Goal: Transaction & Acquisition: Purchase product/service

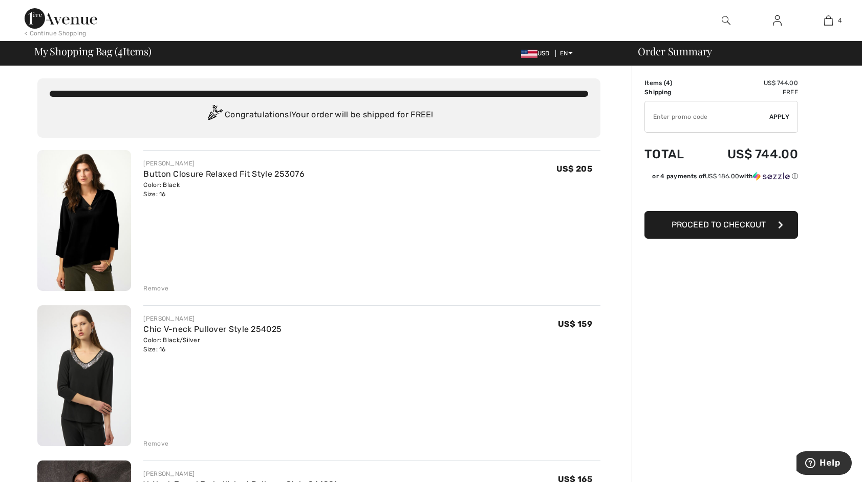
click at [775, 19] on img at bounding box center [777, 20] width 9 height 12
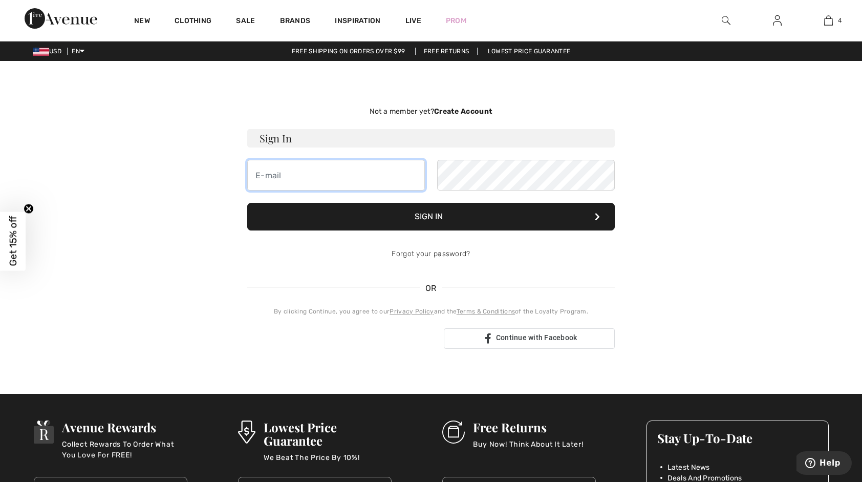
click at [308, 171] on input "email" at bounding box center [336, 175] width 178 height 31
type input "reginasacco01@comcast.net"
click at [488, 214] on button "Sign In" at bounding box center [430, 217] width 367 height 28
click at [446, 214] on button "Sign In" at bounding box center [430, 217] width 367 height 28
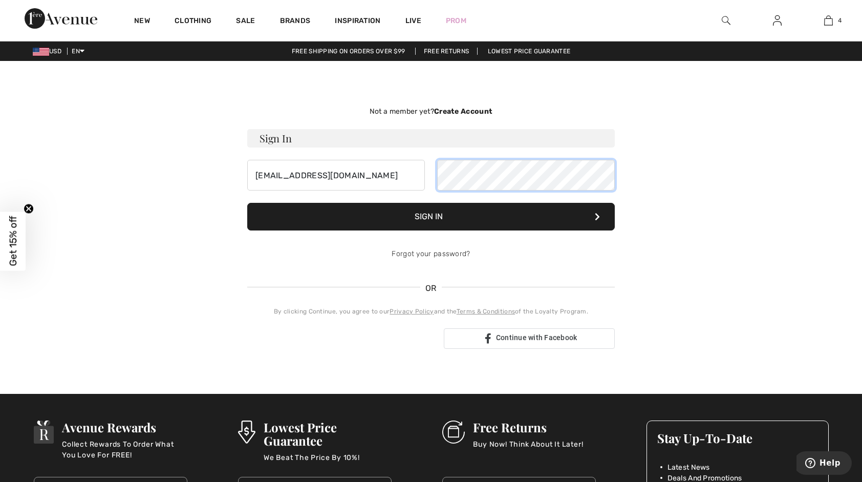
click at [433, 175] on div "reginasacco01@comcast.net" at bounding box center [430, 175] width 367 height 31
click at [461, 211] on button "Sign In" at bounding box center [430, 217] width 367 height 28
click at [461, 220] on button "Sign In" at bounding box center [430, 217] width 367 height 28
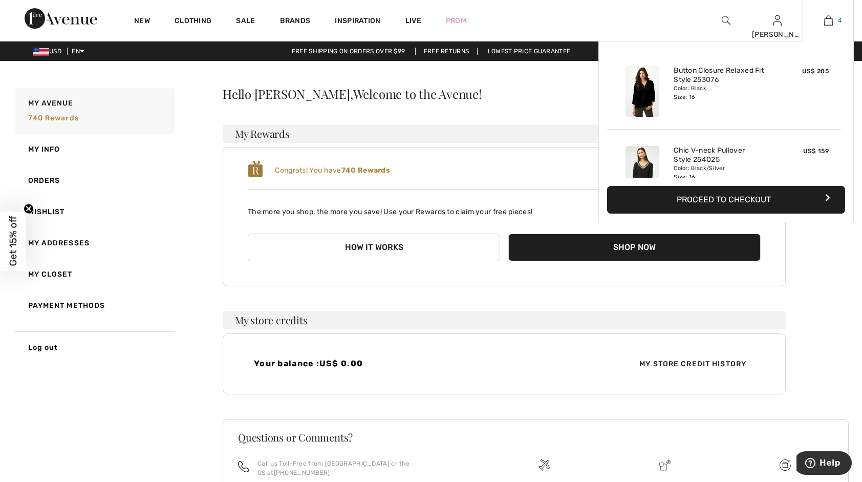
click at [829, 20] on img at bounding box center [828, 20] width 9 height 12
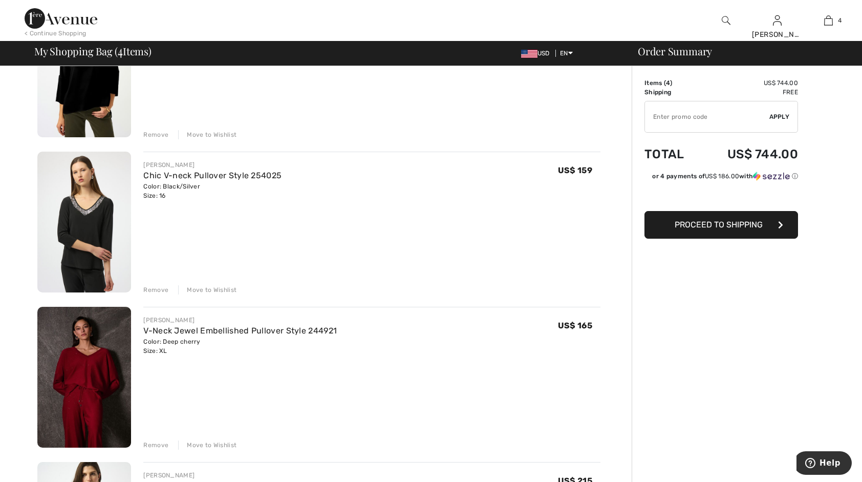
scroll to position [256, 0]
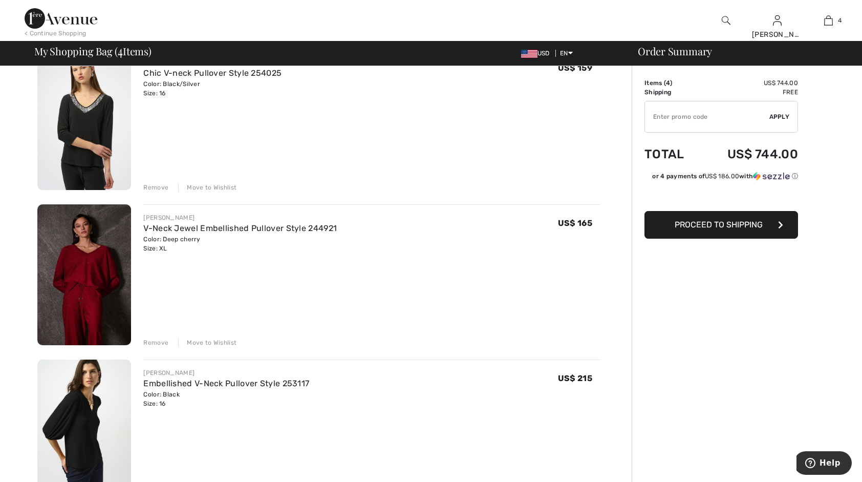
click at [159, 341] on div "Remove" at bounding box center [155, 342] width 25 height 9
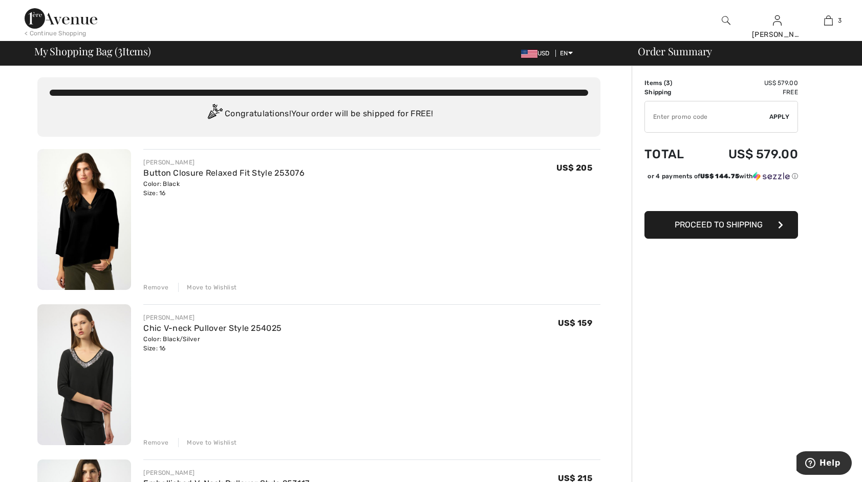
scroll to position [0, 0]
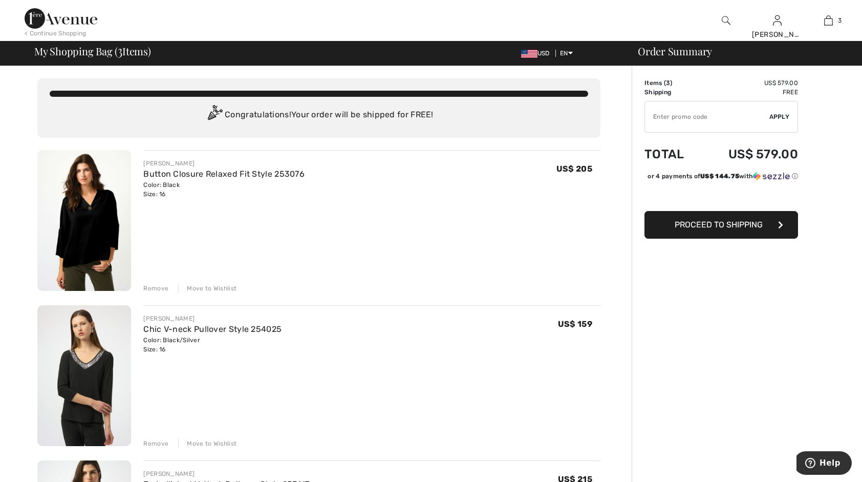
click at [149, 286] on div "Remove" at bounding box center [155, 288] width 25 height 9
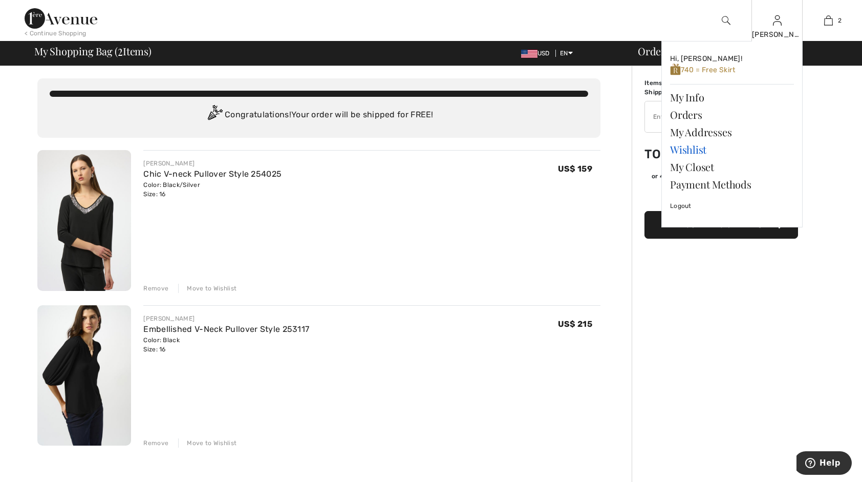
click at [689, 149] on link "Wishlist" at bounding box center [732, 149] width 124 height 17
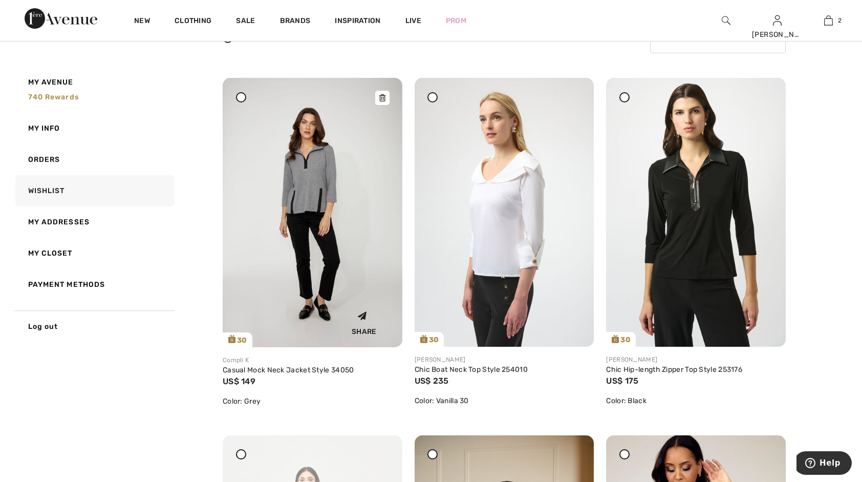
scroll to position [102, 0]
click at [240, 94] on icon at bounding box center [241, 96] width 4 height 4
click at [436, 97] on div at bounding box center [432, 97] width 10 height 10
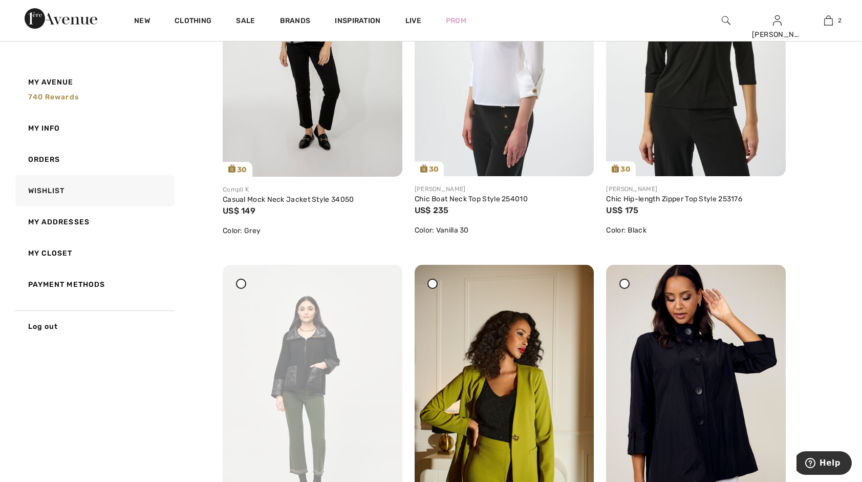
scroll to position [147, 0]
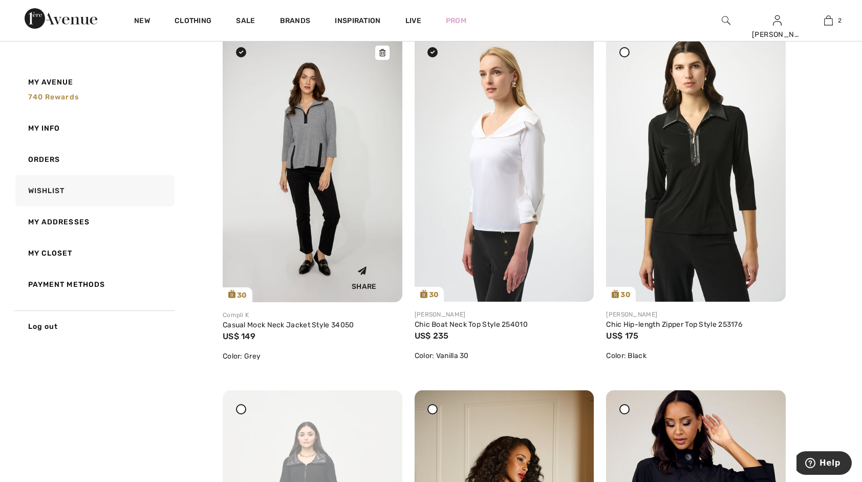
click at [361, 268] on icon at bounding box center [362, 271] width 20 height 20
click at [242, 52] on icon at bounding box center [241, 52] width 4 height 4
click at [435, 54] on div at bounding box center [432, 52] width 10 height 10
click at [280, 155] on img at bounding box center [313, 167] width 180 height 269
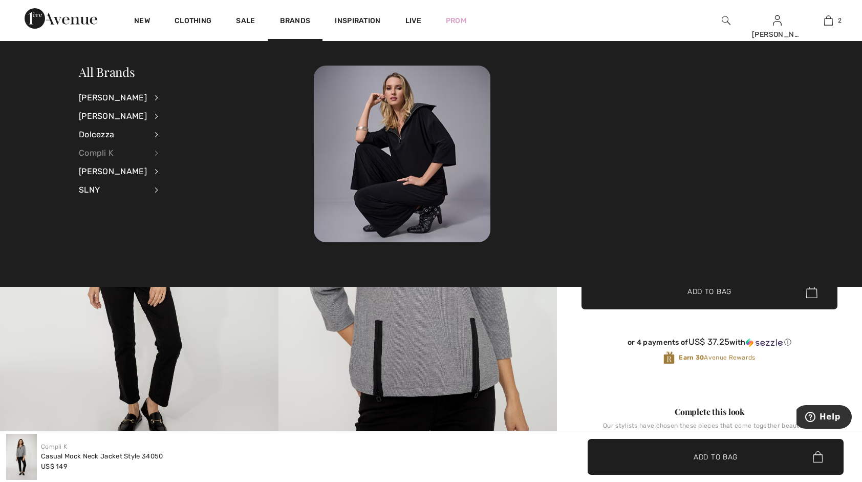
click at [99, 154] on div "Compli K" at bounding box center [113, 153] width 68 height 18
click at [203, 180] on link "Sweaters & Cardigans" at bounding box center [210, 181] width 79 height 17
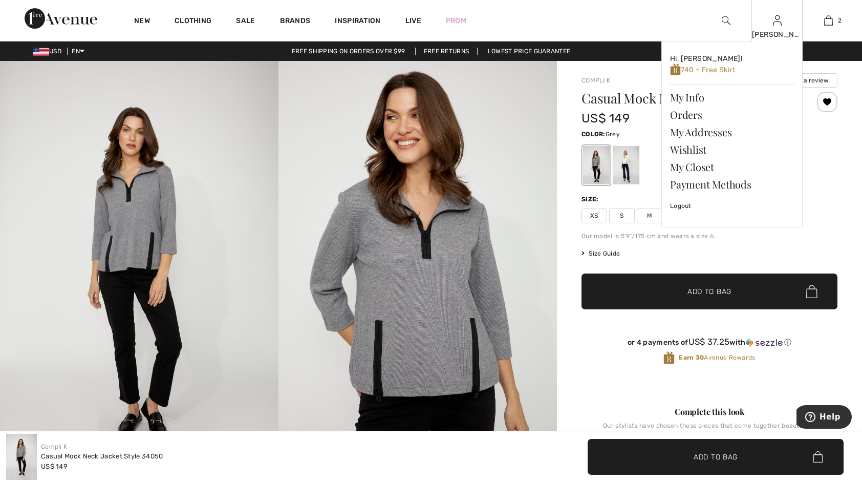
click at [772, 24] on div "regina Hi, regina! 740 = Free Skirt My Info Orders My Addresses Wishlist My Clo…" at bounding box center [776, 20] width 51 height 41
click at [696, 149] on link "Wishlist" at bounding box center [732, 149] width 124 height 17
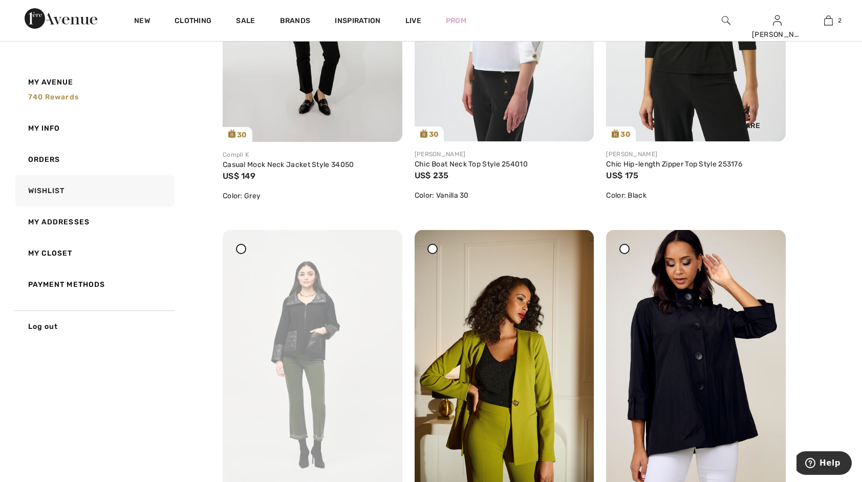
scroll to position [154, 0]
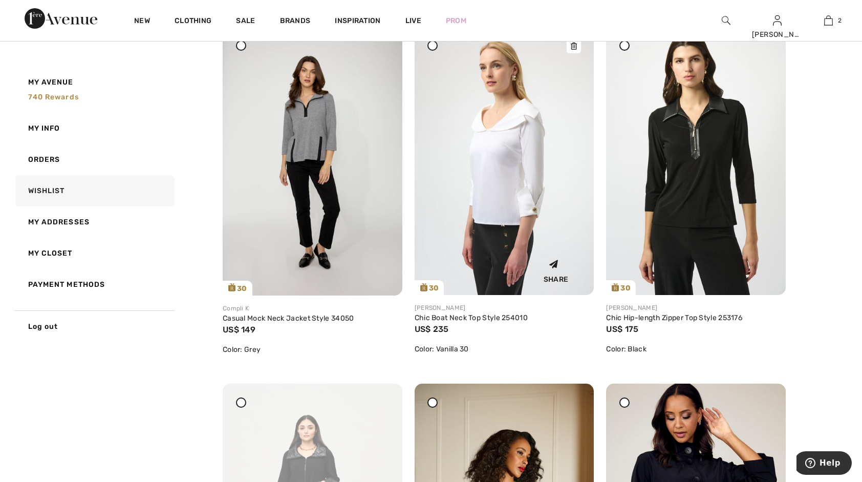
click at [488, 162] on img at bounding box center [505, 160] width 180 height 269
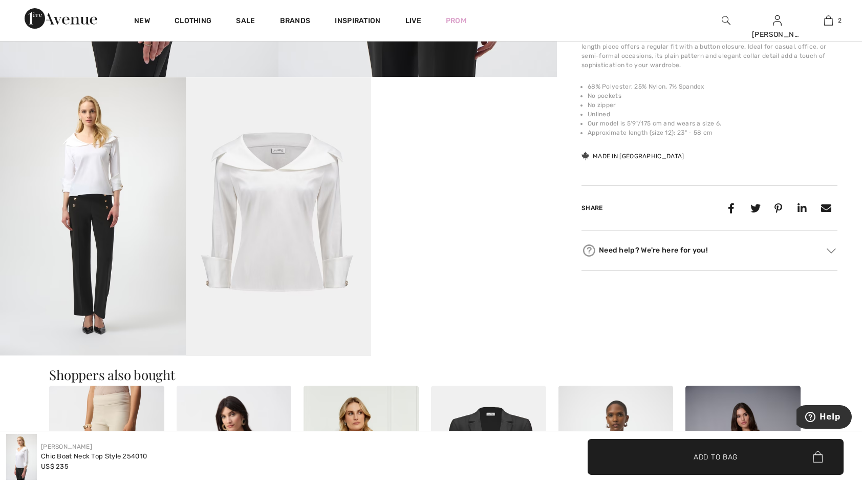
scroll to position [409, 0]
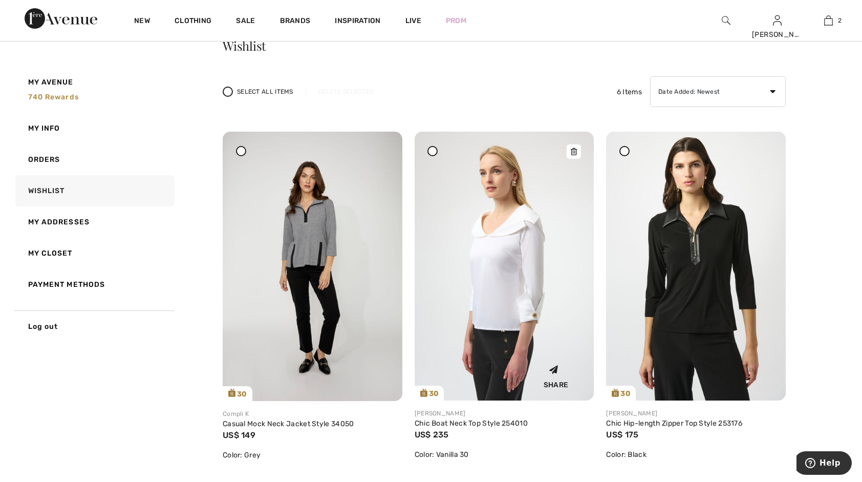
scroll to position [205, 0]
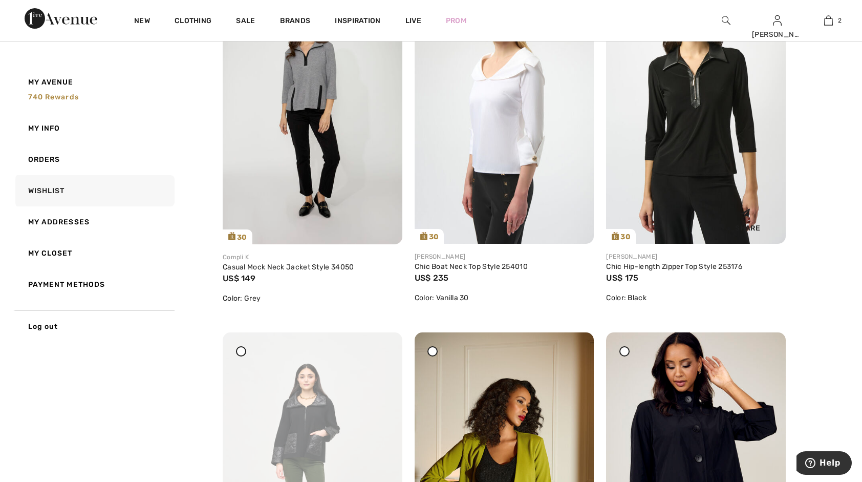
click at [683, 148] on img at bounding box center [696, 109] width 180 height 269
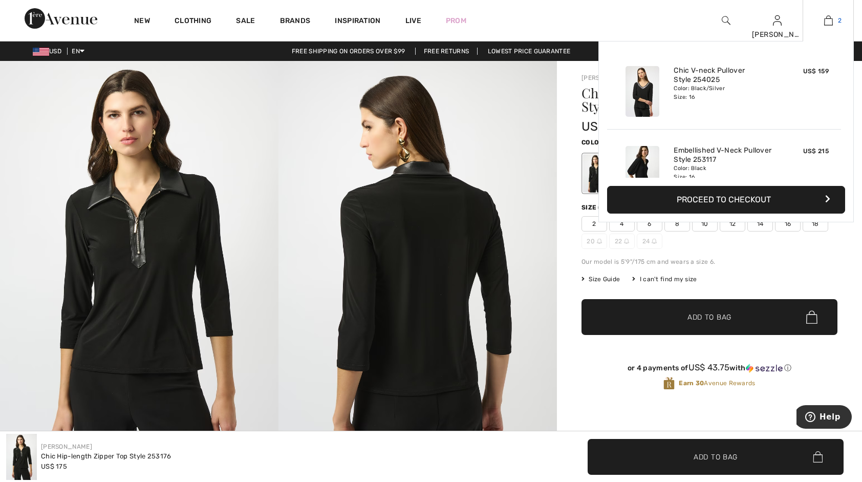
click at [828, 20] on img at bounding box center [828, 20] width 9 height 12
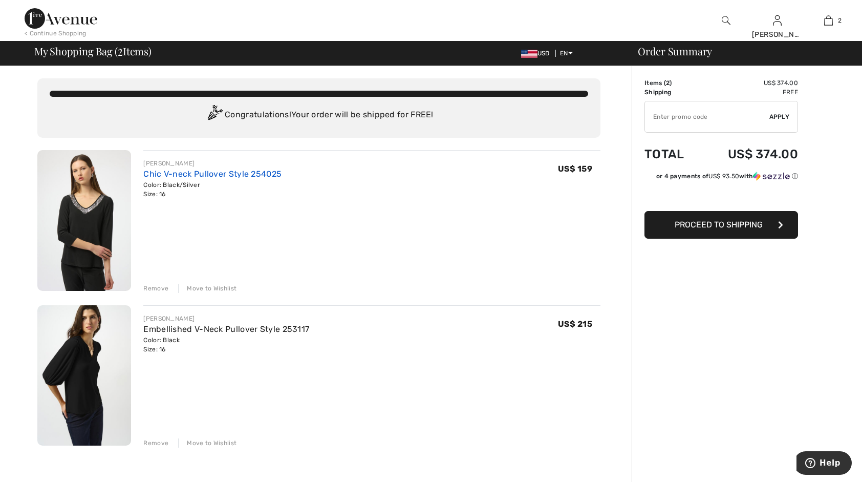
click at [219, 175] on link "Chic V-neck Pullover Style 254025" at bounding box center [212, 174] width 138 height 10
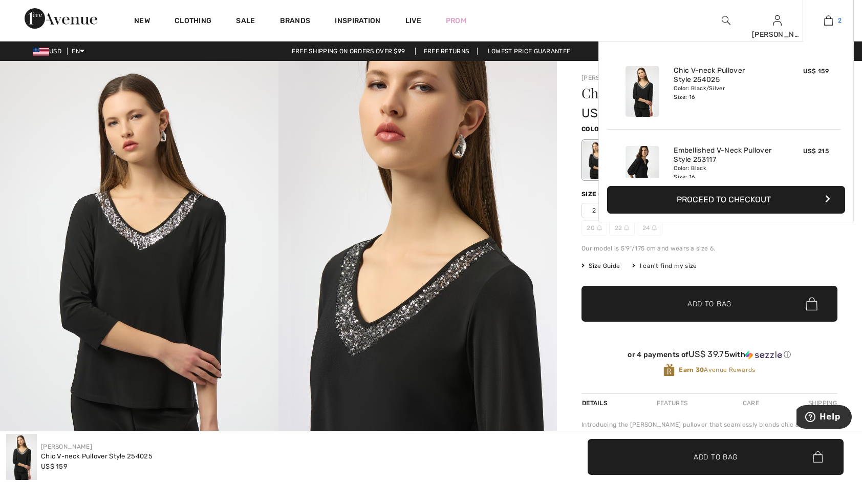
click at [833, 21] on link "2" at bounding box center [828, 20] width 50 height 12
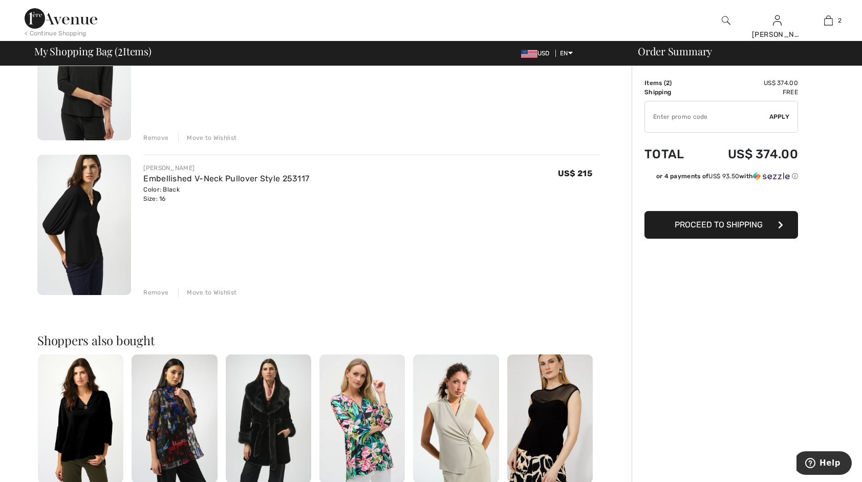
scroll to position [154, 0]
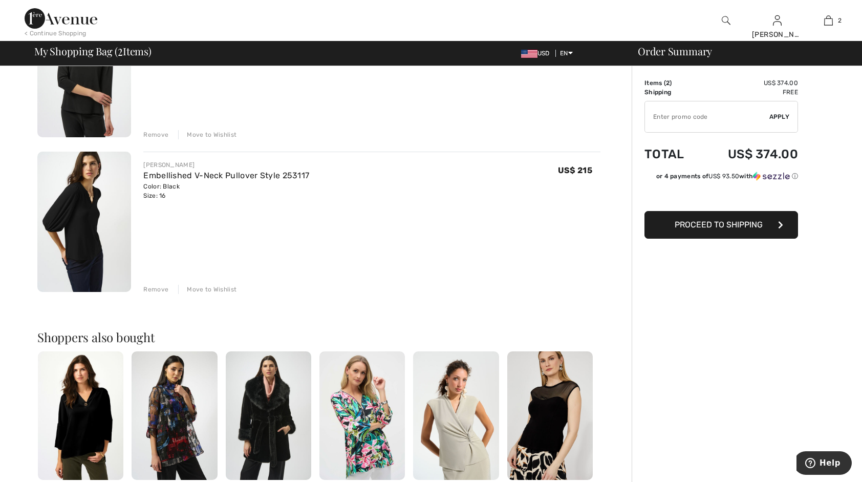
click at [85, 211] on img at bounding box center [84, 221] width 94 height 141
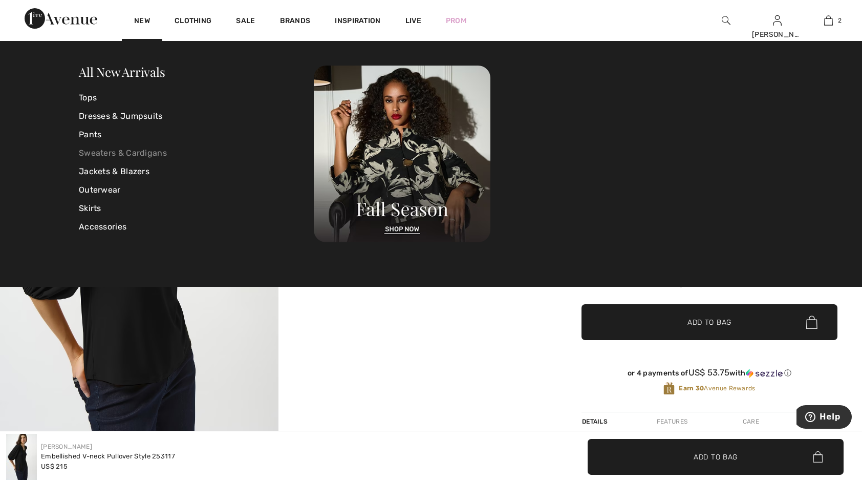
click at [112, 149] on link "Sweaters & Cardigans" at bounding box center [196, 153] width 235 height 18
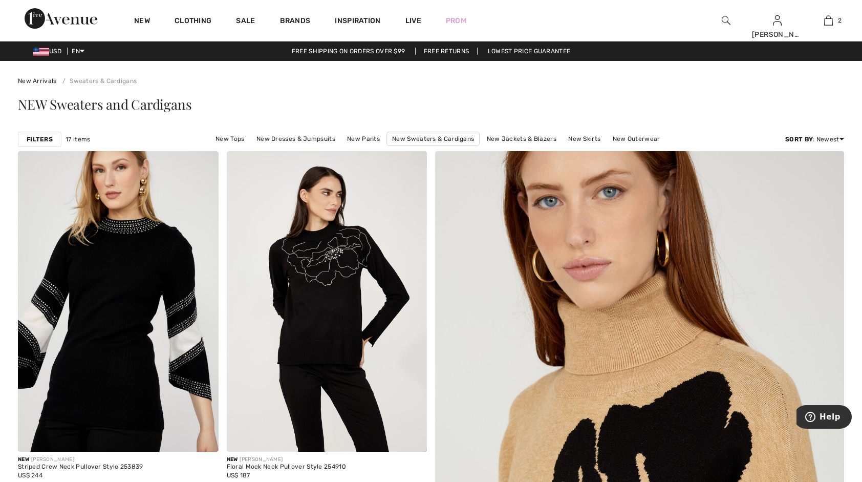
click at [725, 21] on img at bounding box center [726, 20] width 9 height 12
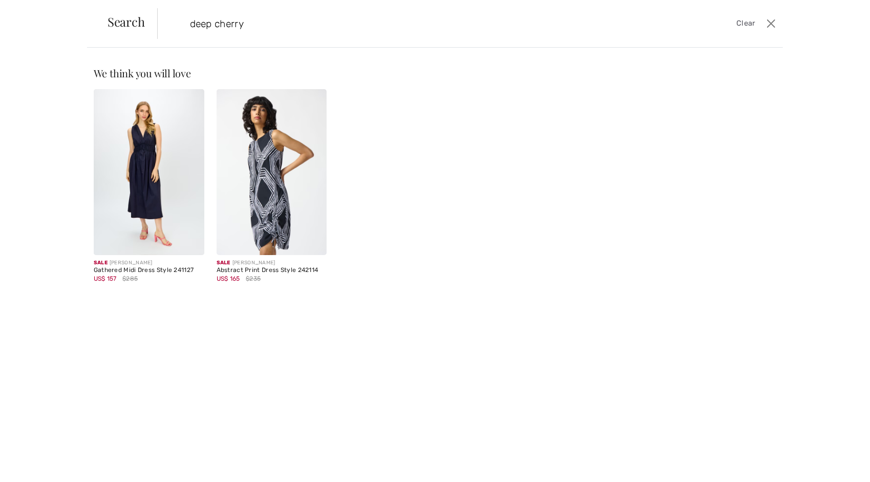
type input "deep cherry"
click at [319, 158] on img at bounding box center [272, 172] width 111 height 166
click at [217, 89] on link at bounding box center [272, 172] width 111 height 166
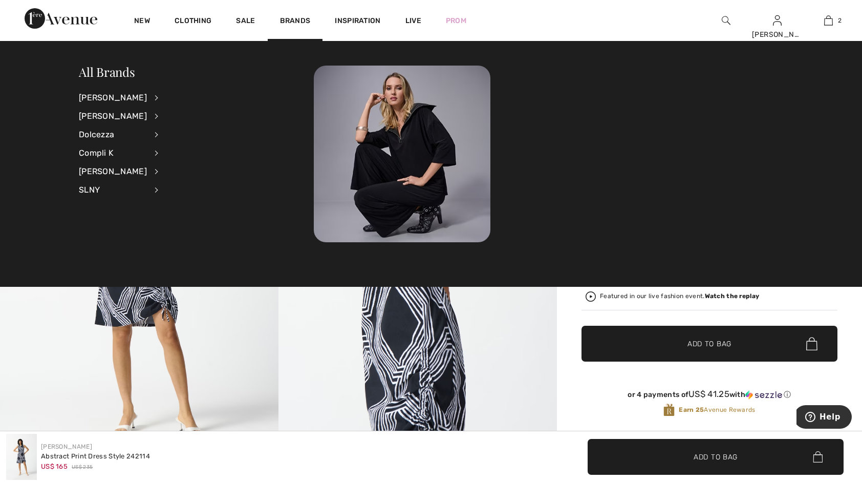
click at [534, 353] on img at bounding box center [417, 269] width 278 height 417
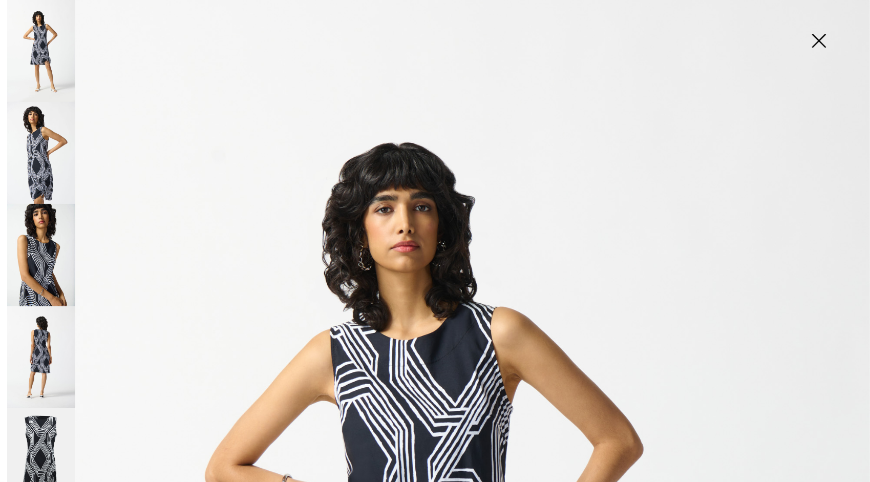
click at [814, 42] on img at bounding box center [818, 41] width 51 height 53
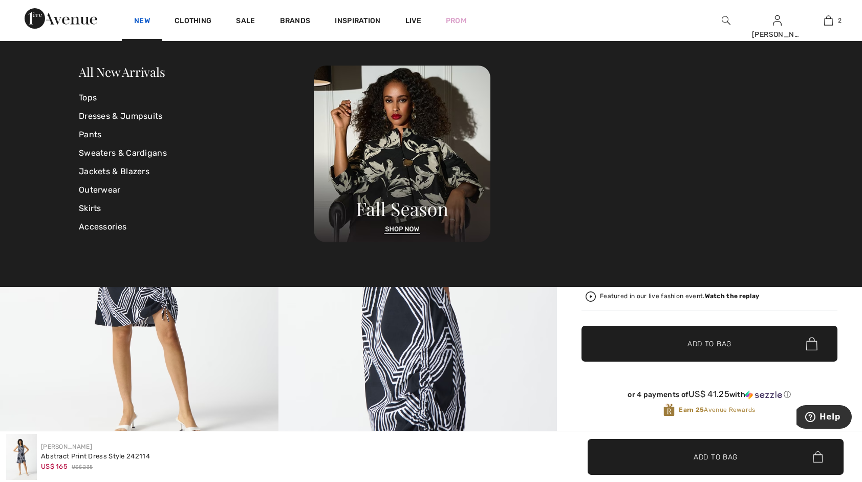
click at [139, 20] on link "New" at bounding box center [142, 21] width 16 height 11
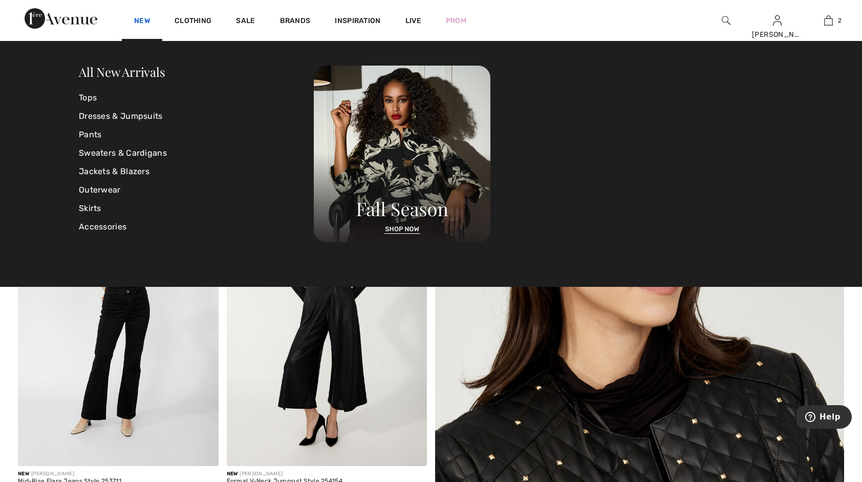
click at [141, 19] on link "New" at bounding box center [142, 21] width 16 height 11
click at [92, 97] on link "Tops" at bounding box center [196, 98] width 235 height 18
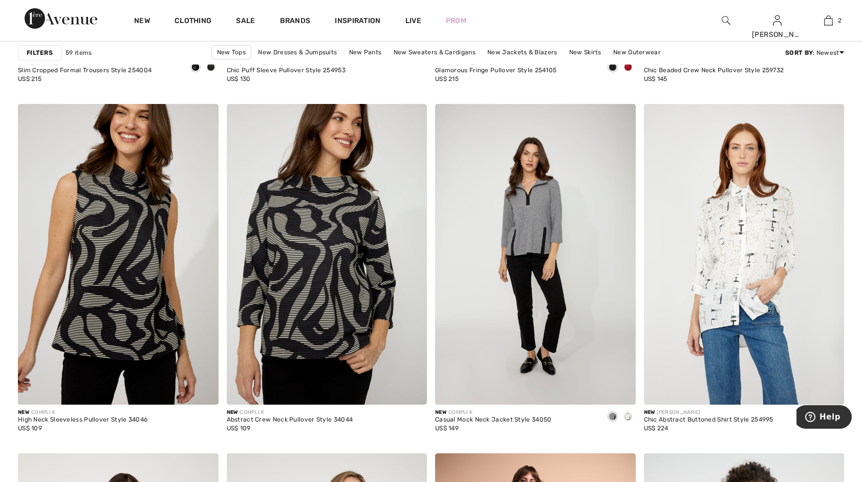
scroll to position [1945, 0]
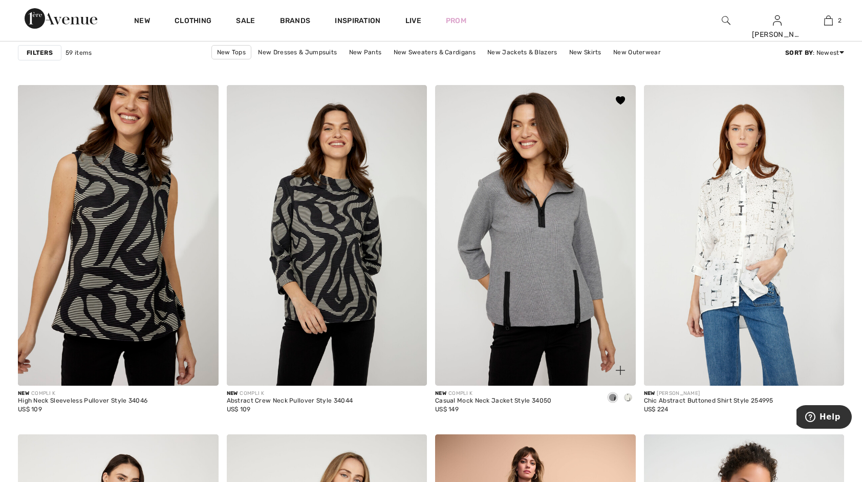
click at [511, 262] on img at bounding box center [535, 235] width 201 height 300
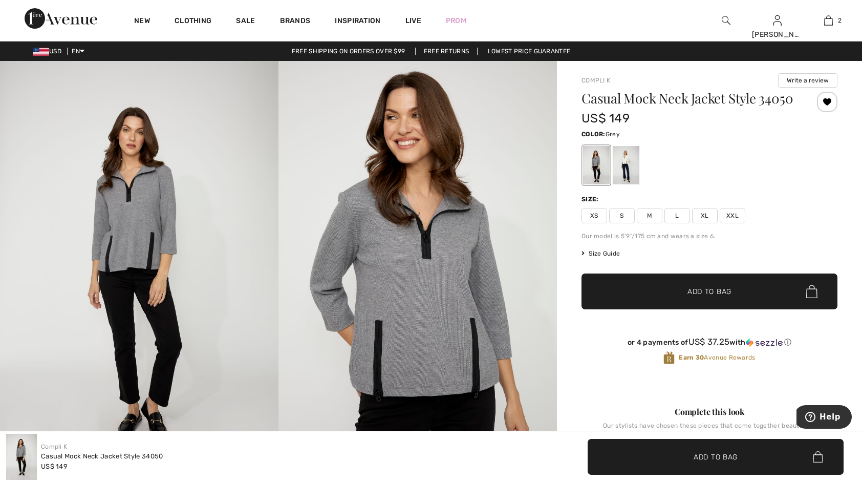
click at [705, 216] on span "XL" at bounding box center [705, 215] width 26 height 15
click at [702, 287] on span "Add to Bag" at bounding box center [709, 291] width 44 height 11
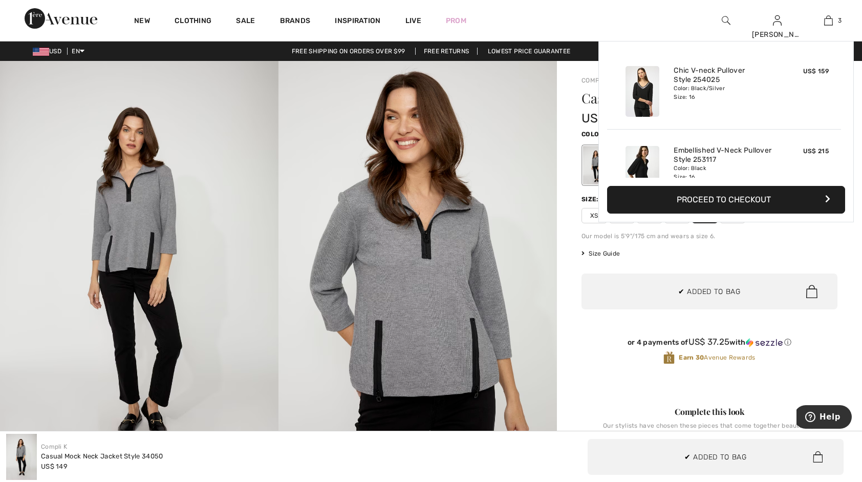
scroll to position [111, 0]
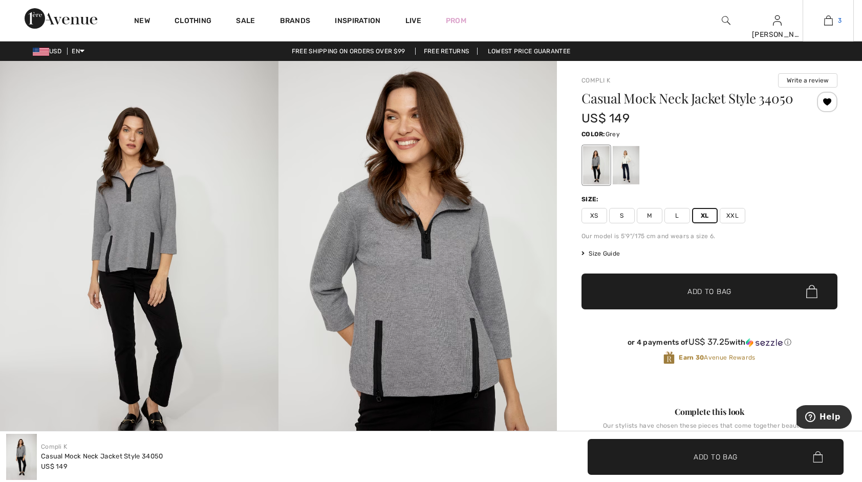
click at [824, 22] on img at bounding box center [828, 20] width 9 height 12
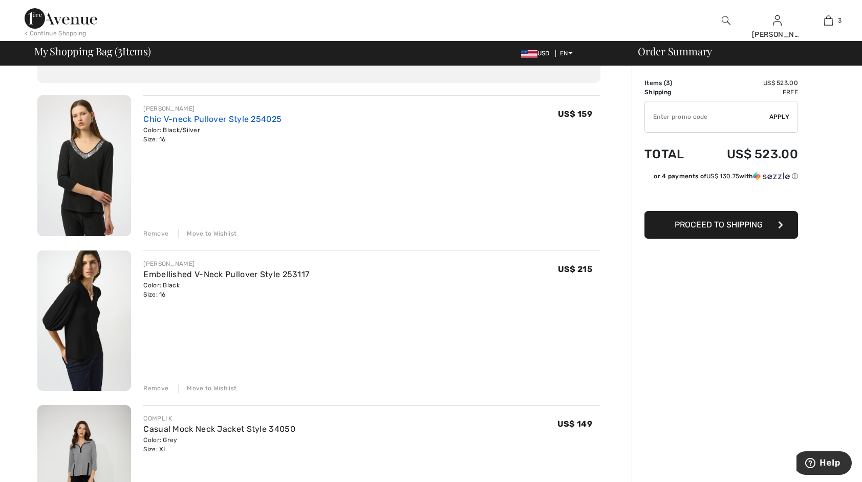
scroll to position [51, 0]
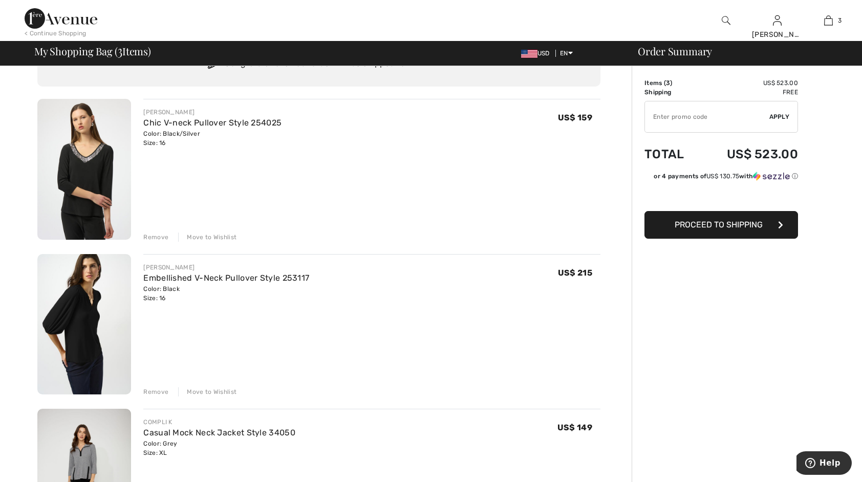
click at [150, 236] on div "Remove" at bounding box center [155, 236] width 25 height 9
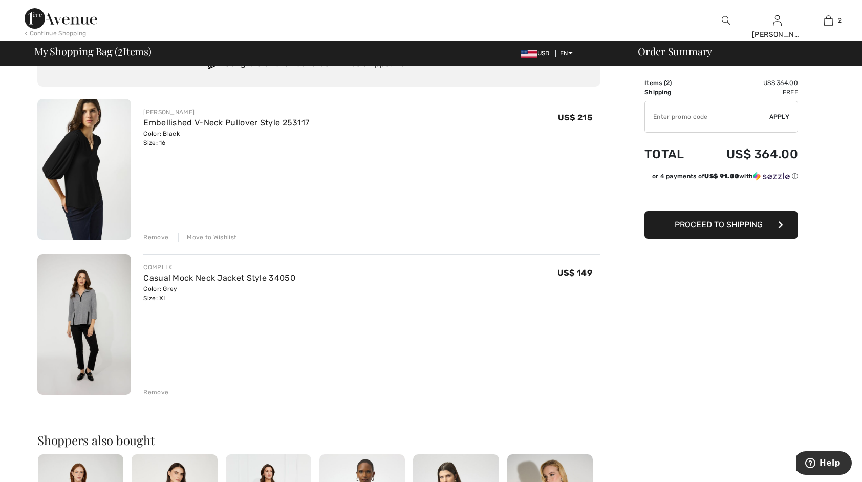
click at [704, 227] on span "Proceed to Shipping" at bounding box center [719, 225] width 88 height 10
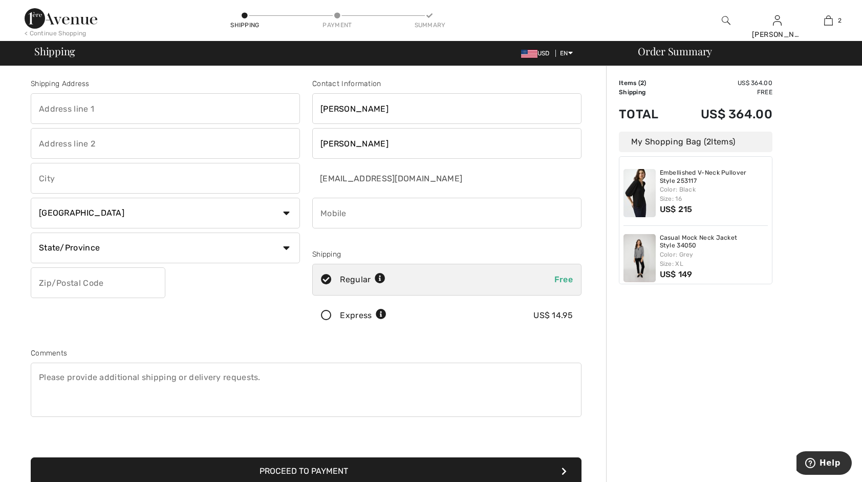
click at [119, 105] on input "text" at bounding box center [165, 108] width 269 height 31
type input "[STREET_ADDRESS]"
type input "Maple [PERSON_NAME]"
click at [165, 213] on select "Country Canada United States Afghanistan Aland Islands Albania Algeria American…" at bounding box center [165, 213] width 269 height 31
select select "US"
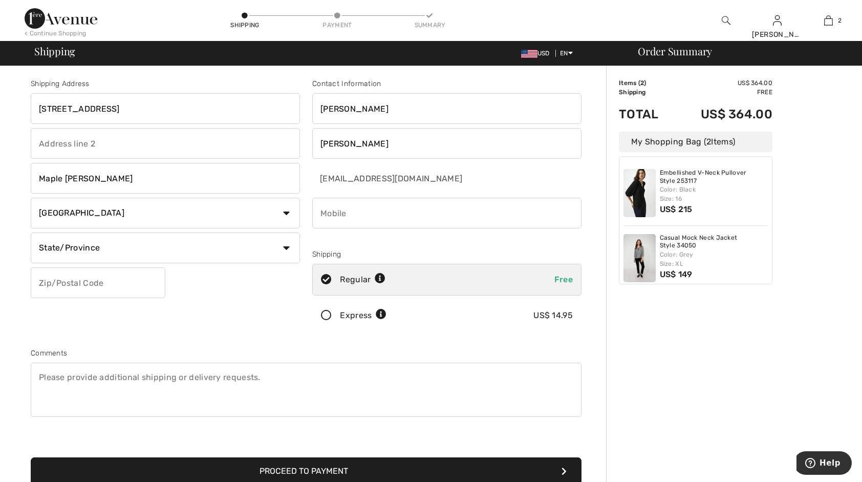
click at [31, 198] on select "Country Canada United States Afghanistan Aland Islands Albania Algeria American…" at bounding box center [165, 213] width 269 height 31
click at [168, 247] on select "State/Province Alabama Alaska American Samoa Arizona Arkansas California Colora…" at bounding box center [165, 247] width 269 height 31
select select "PA"
click at [31, 232] on select "State/Province Alabama Alaska American Samoa Arizona Arkansas California Colora…" at bounding box center [165, 247] width 269 height 31
click at [133, 283] on input "text" at bounding box center [98, 282] width 135 height 31
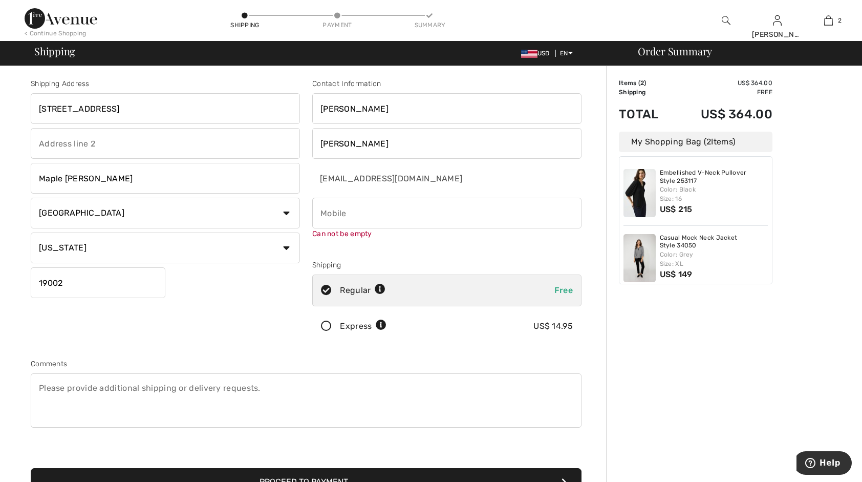
type input "19002"
click at [391, 210] on input "phone" at bounding box center [446, 213] width 269 height 31
type input "2158523423"
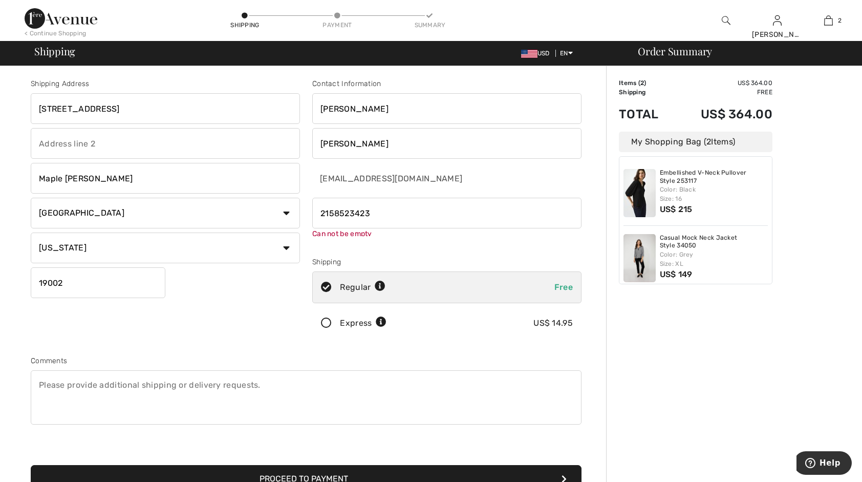
click at [479, 402] on textarea at bounding box center [306, 397] width 551 height 54
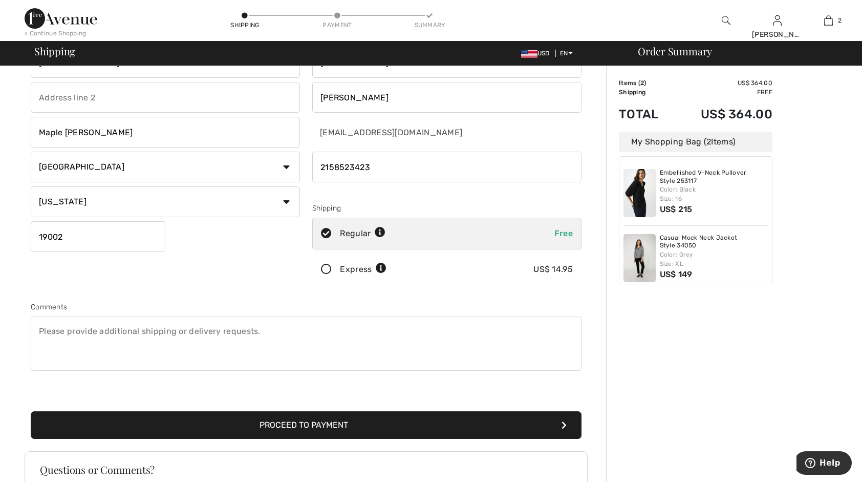
scroll to position [154, 0]
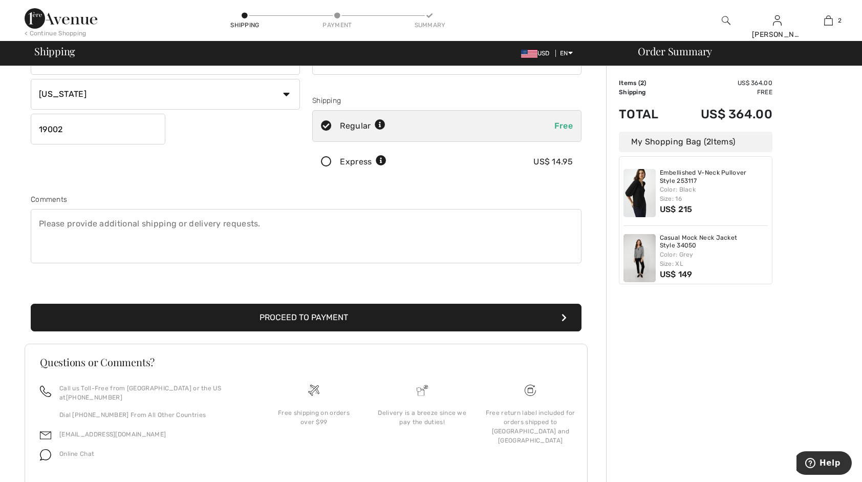
click at [421, 316] on button "Proceed to Payment" at bounding box center [306, 318] width 551 height 28
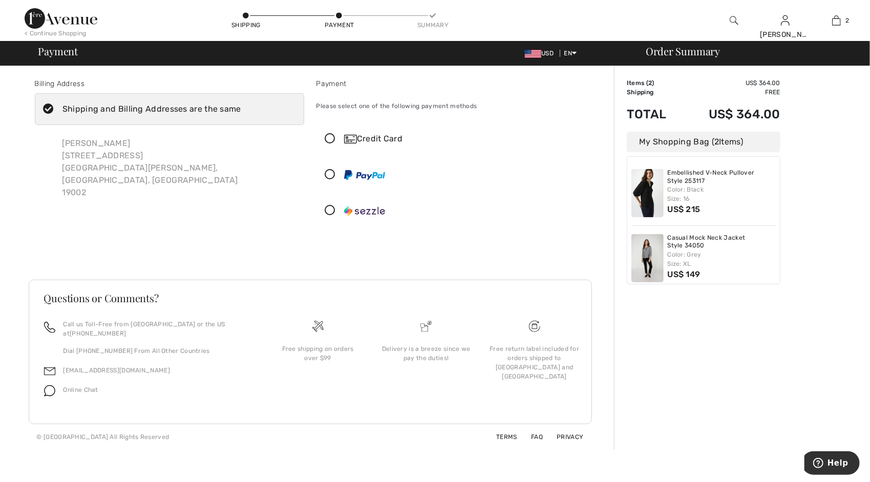
click at [332, 137] on icon at bounding box center [330, 139] width 27 height 11
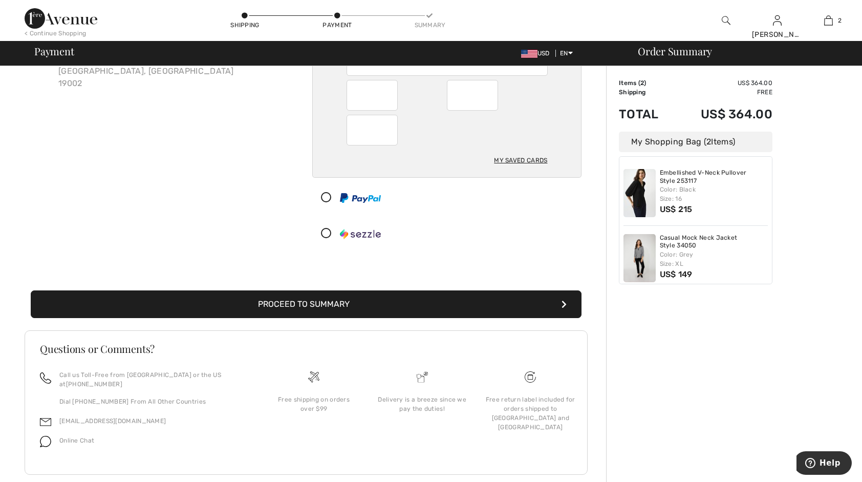
scroll to position [116, 0]
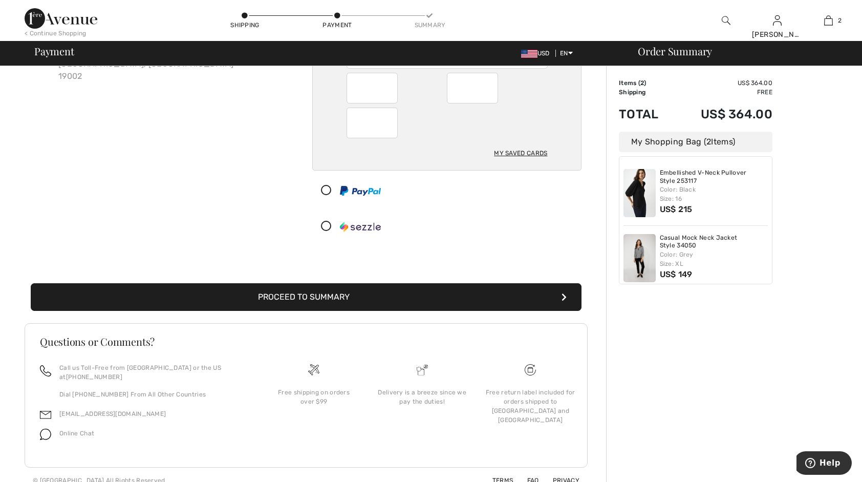
click at [320, 301] on button "Proceed to Summary" at bounding box center [306, 297] width 551 height 28
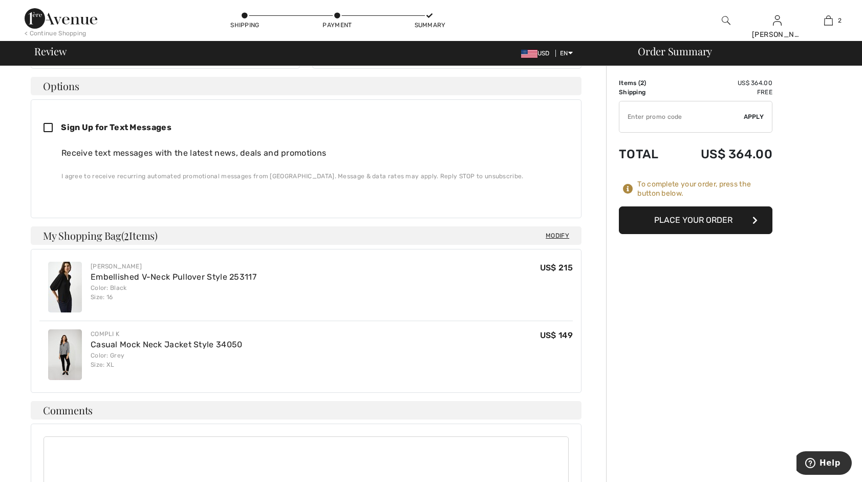
scroll to position [307, 0]
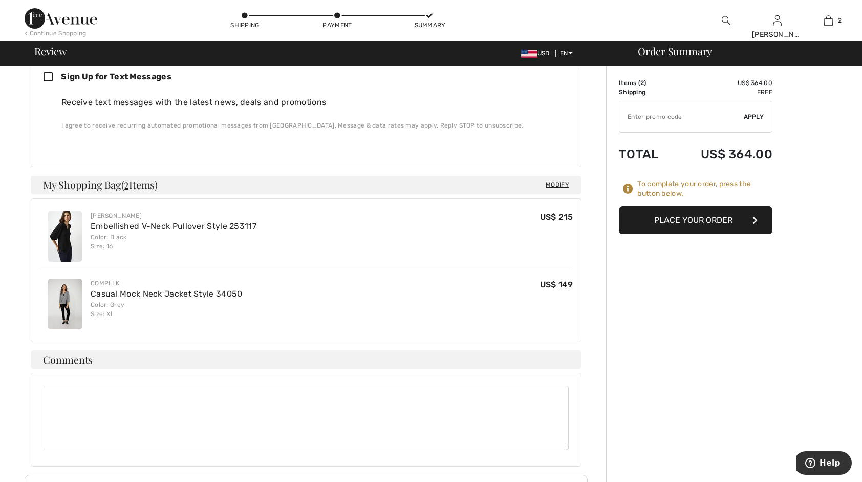
click at [669, 223] on button "Place Your Order" at bounding box center [696, 220] width 154 height 28
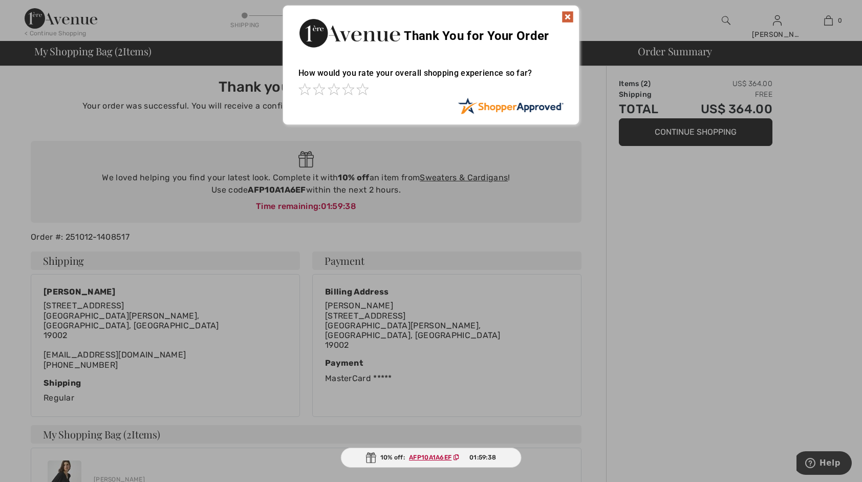
click at [567, 15] on img at bounding box center [567, 17] width 12 height 12
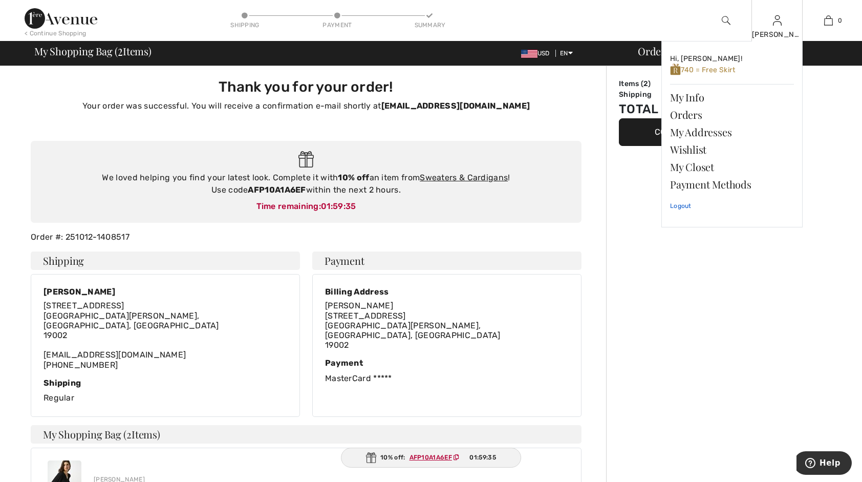
click at [680, 207] on link "Logout" at bounding box center [732, 206] width 124 height 26
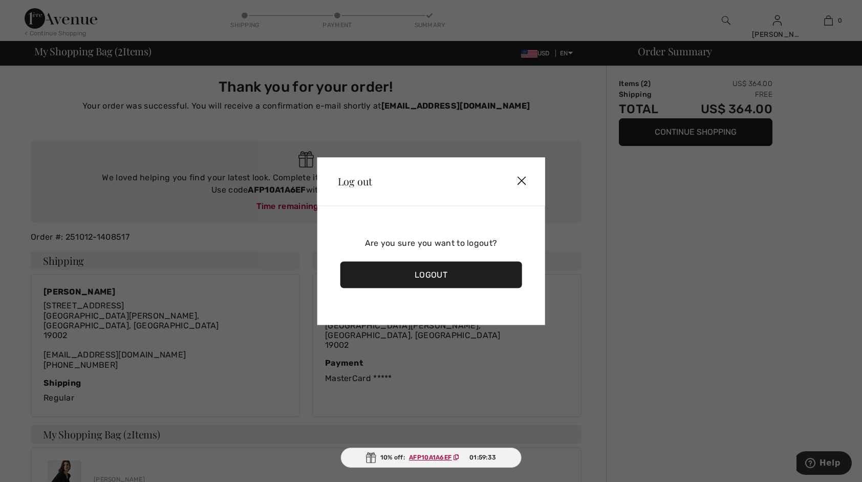
click at [435, 273] on div "Logout" at bounding box center [431, 274] width 182 height 27
